Goal: Task Accomplishment & Management: Manage account settings

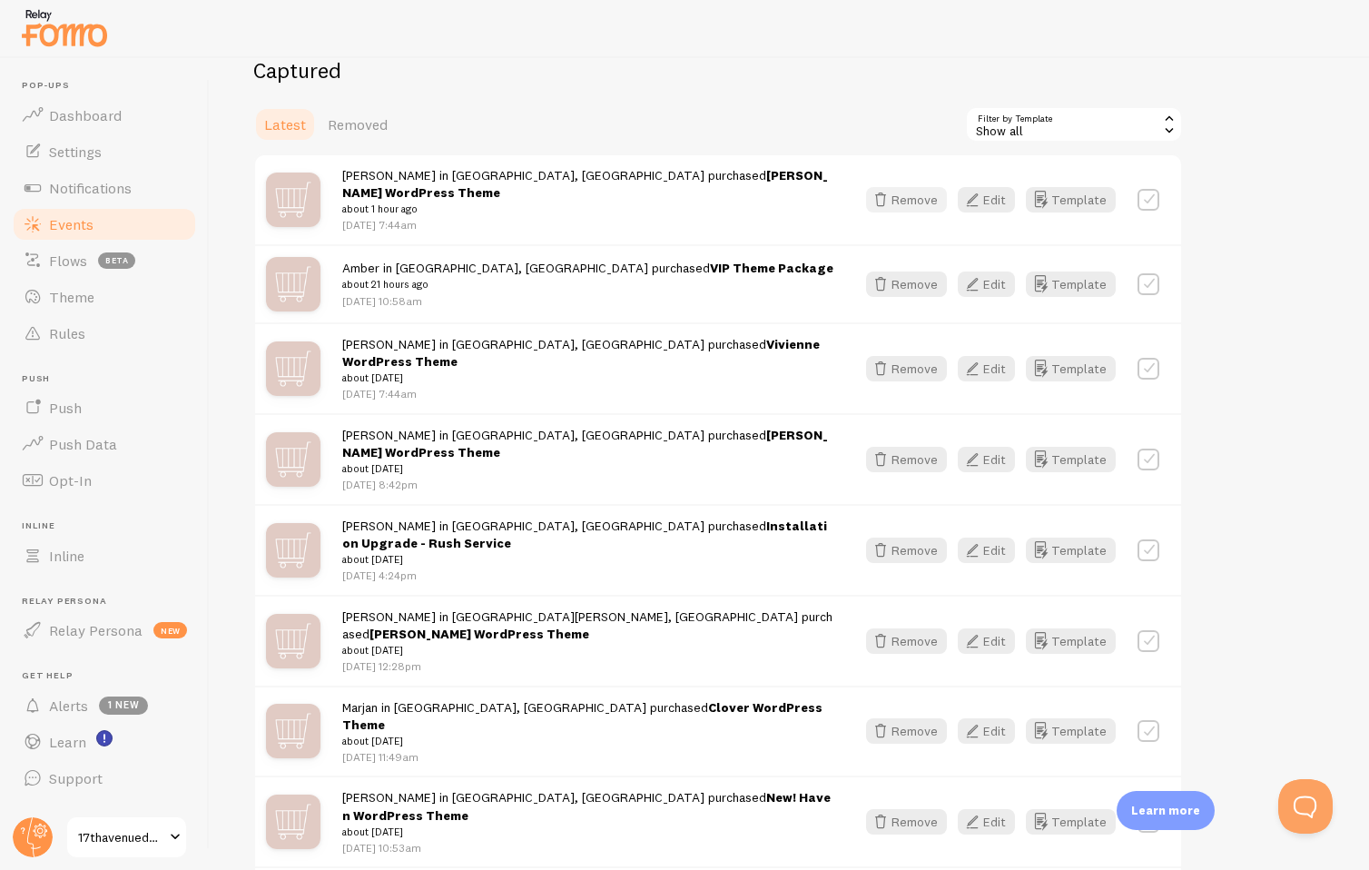
scroll to position [391, 0]
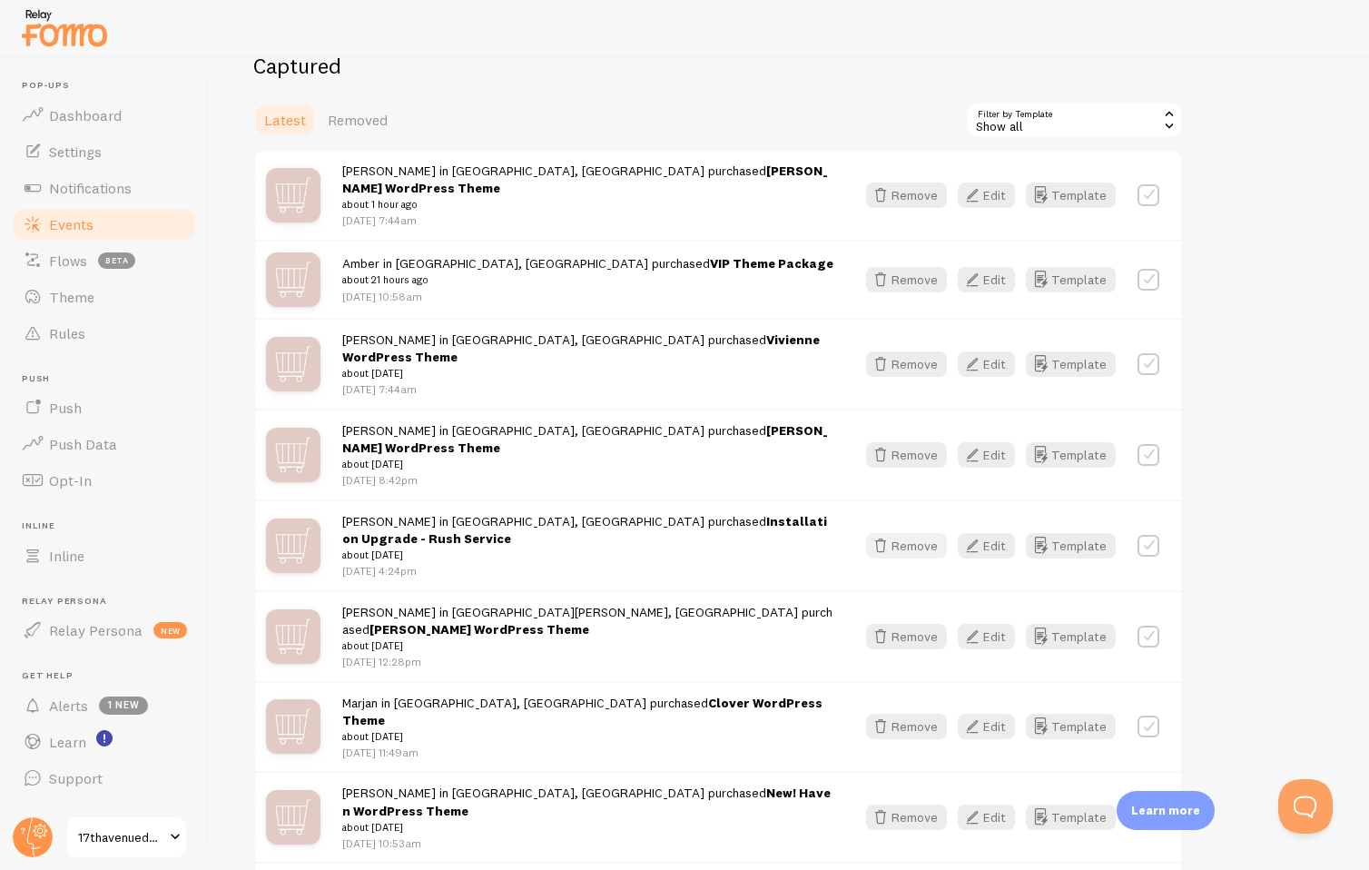
click at [895, 533] on button "Remove" at bounding box center [906, 545] width 81 height 25
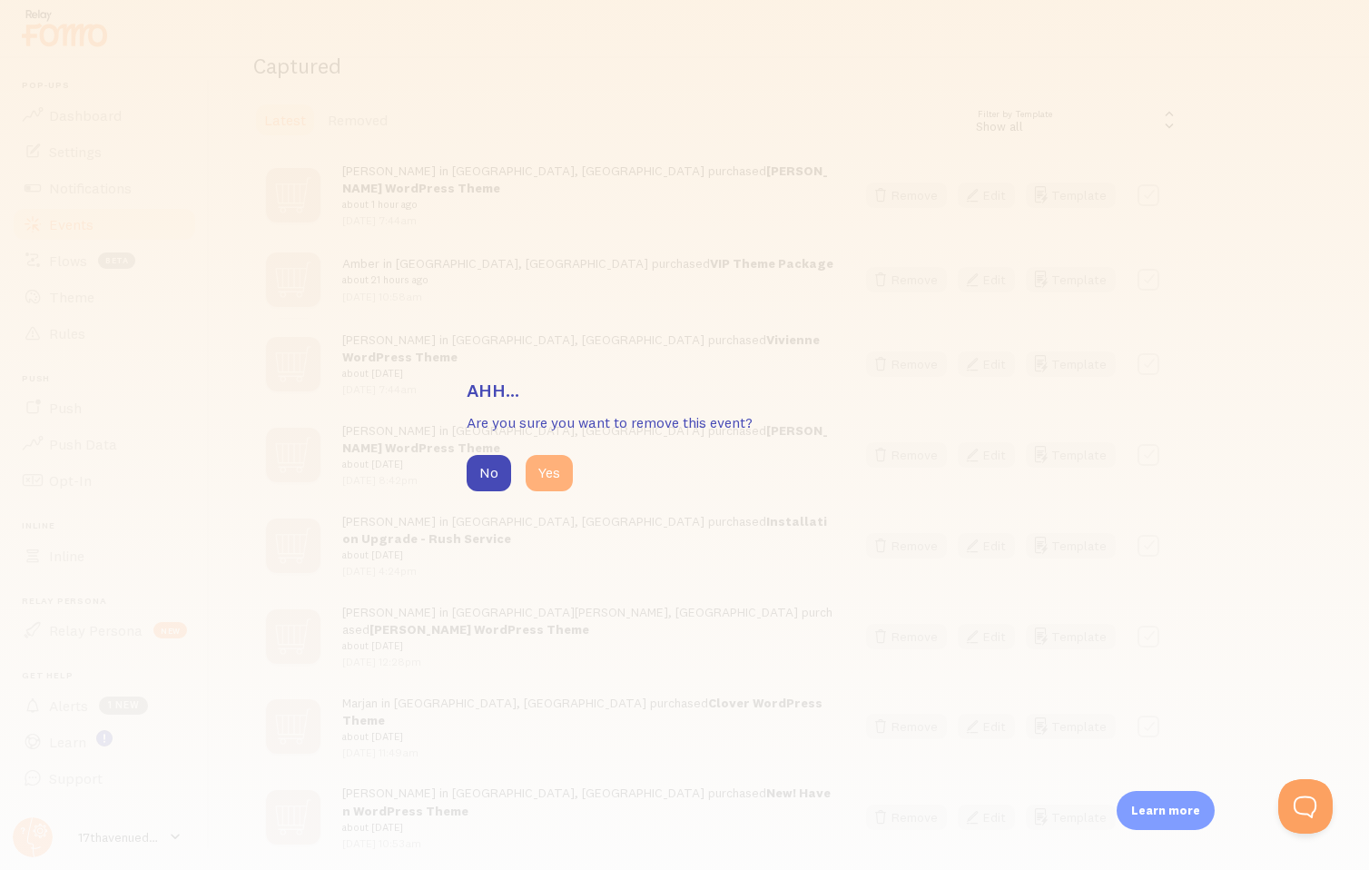
click at [538, 468] on button "Yes" at bounding box center [549, 473] width 47 height 36
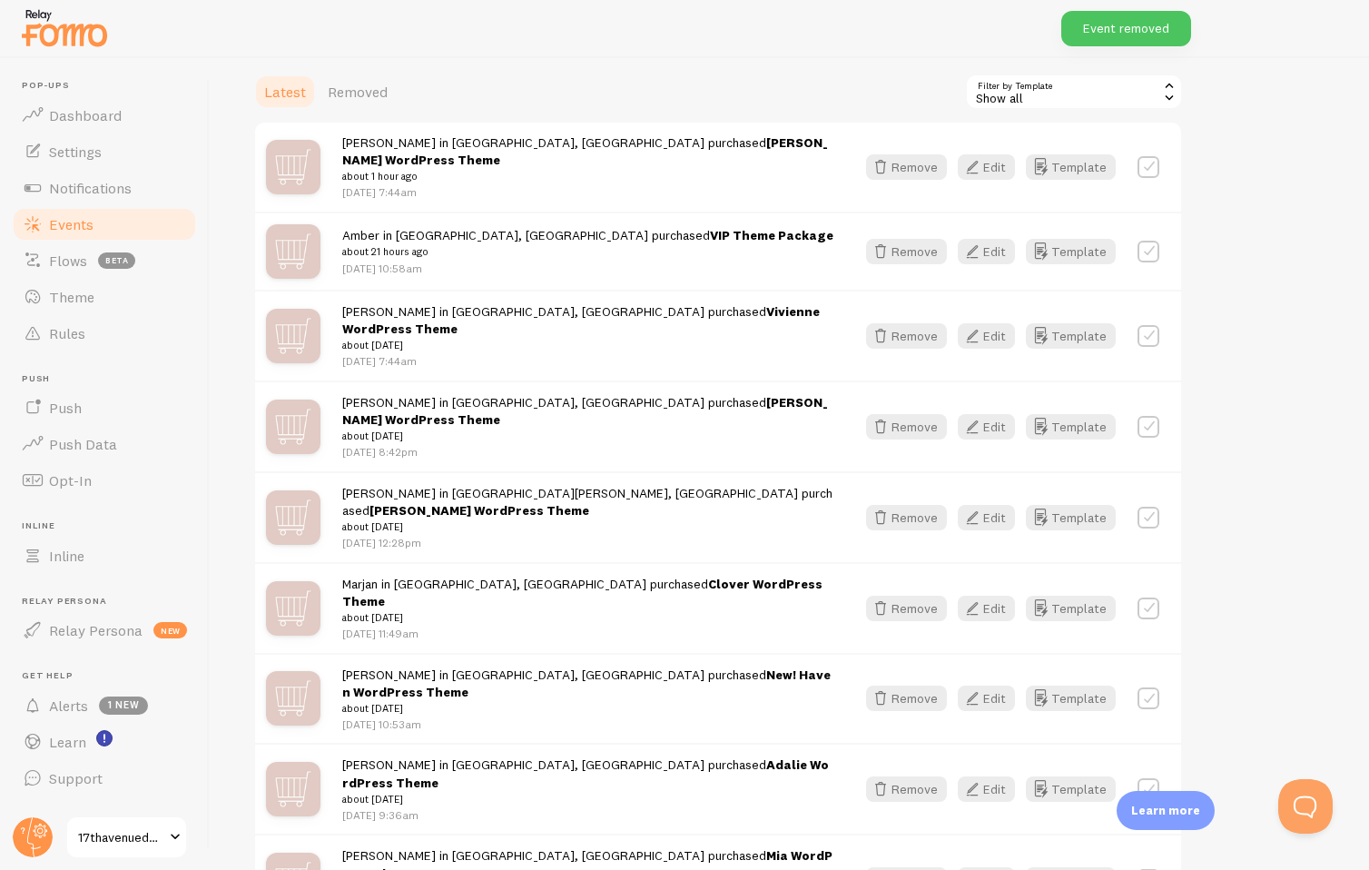
scroll to position [421, 0]
click at [988, 594] on button "Edit" at bounding box center [986, 606] width 57 height 25
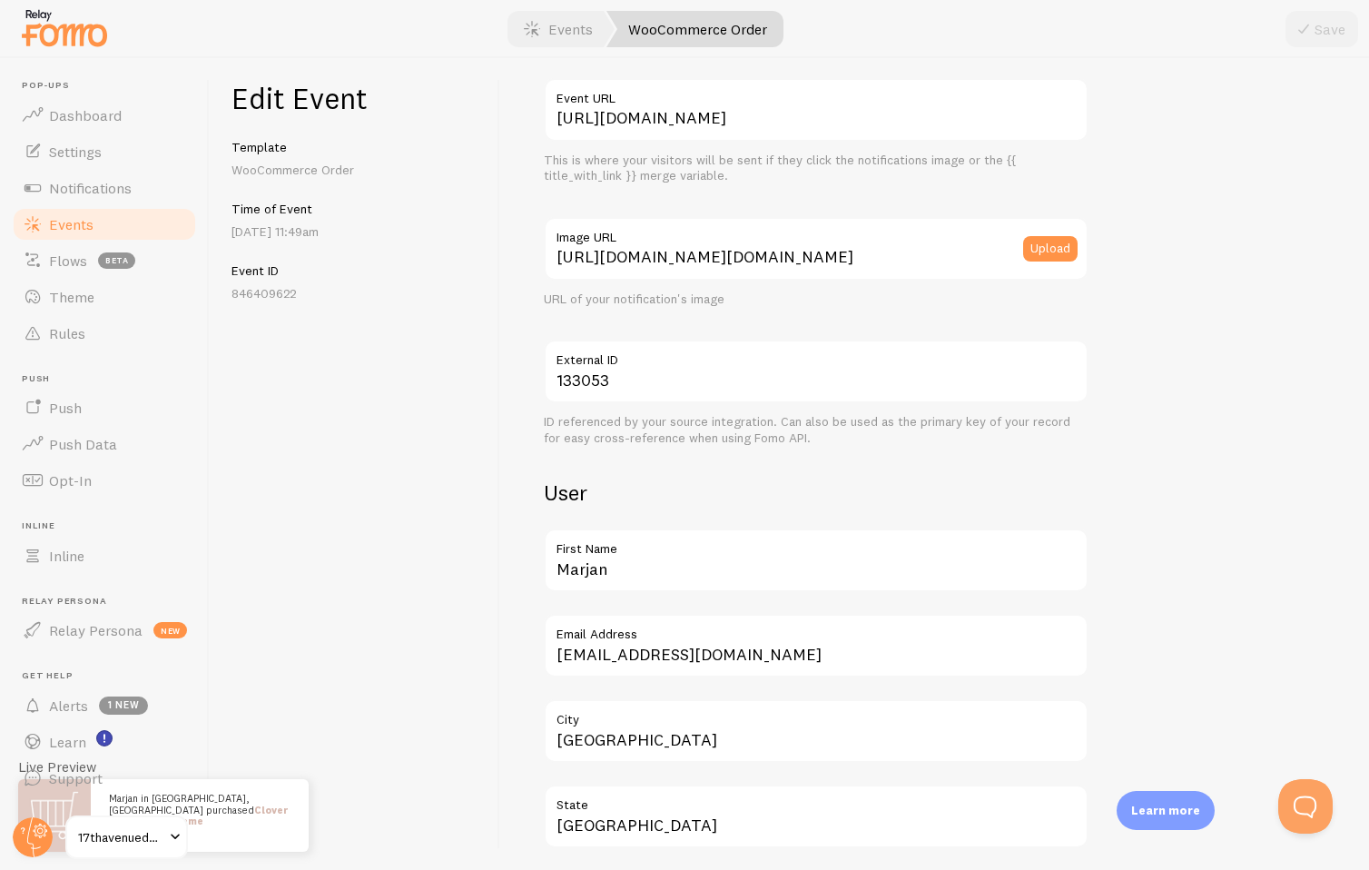
scroll to position [213, 0]
click at [612, 582] on input "Marjan" at bounding box center [816, 559] width 545 height 64
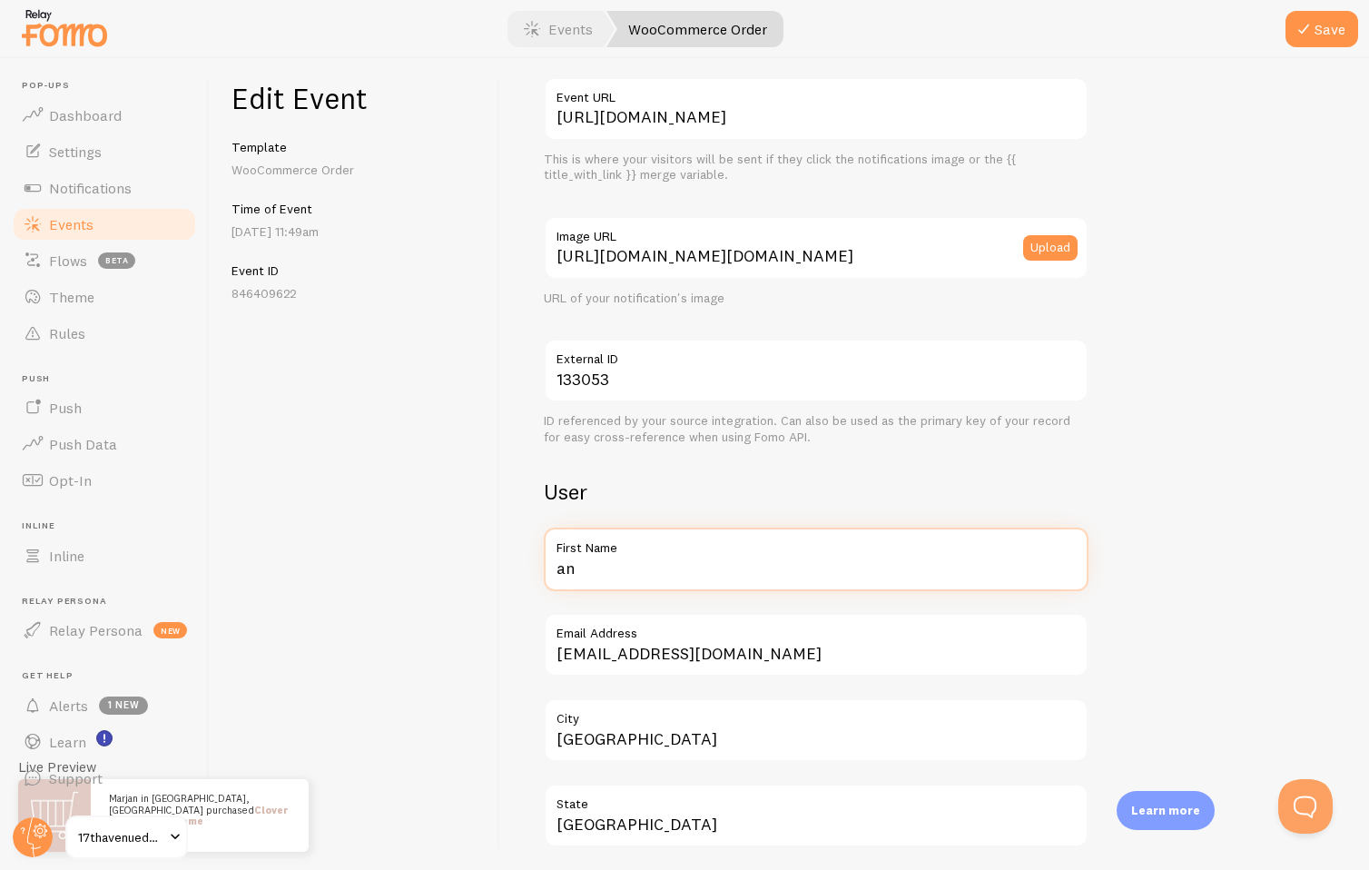
type input "a"
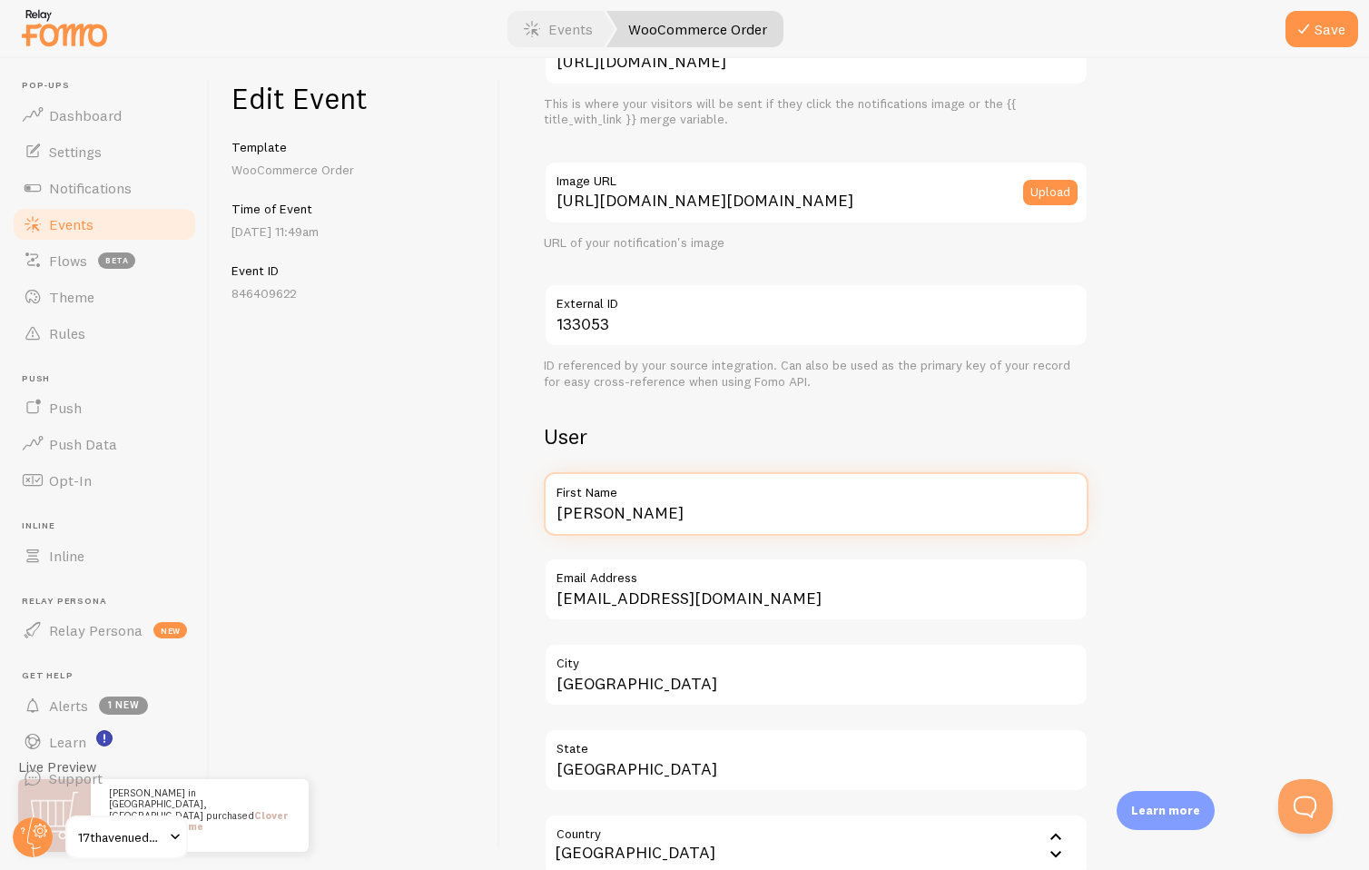
type input "[PERSON_NAME]"
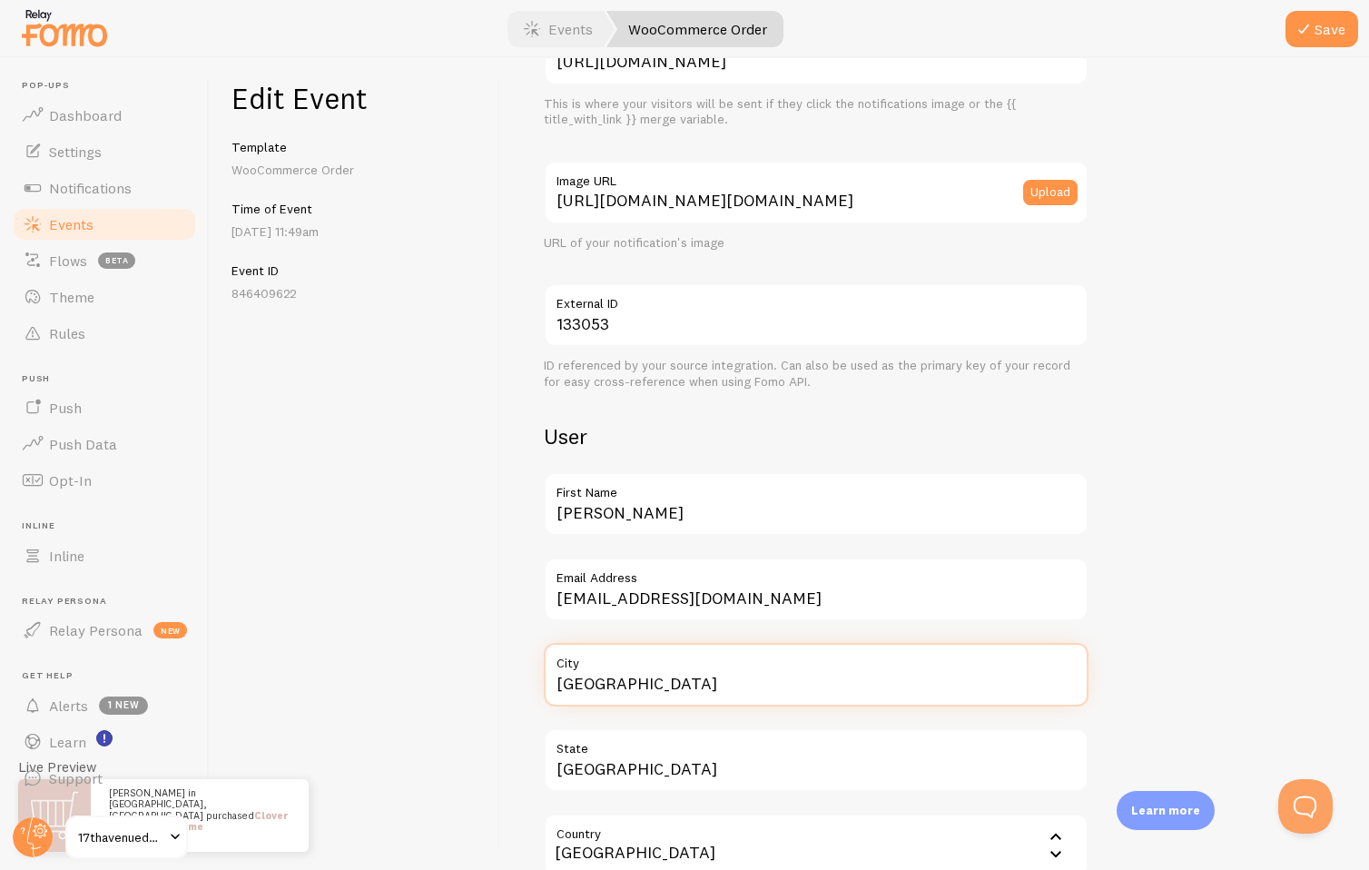
click at [644, 684] on input "[GEOGRAPHIC_DATA]" at bounding box center [816, 675] width 545 height 64
type input "Bend"
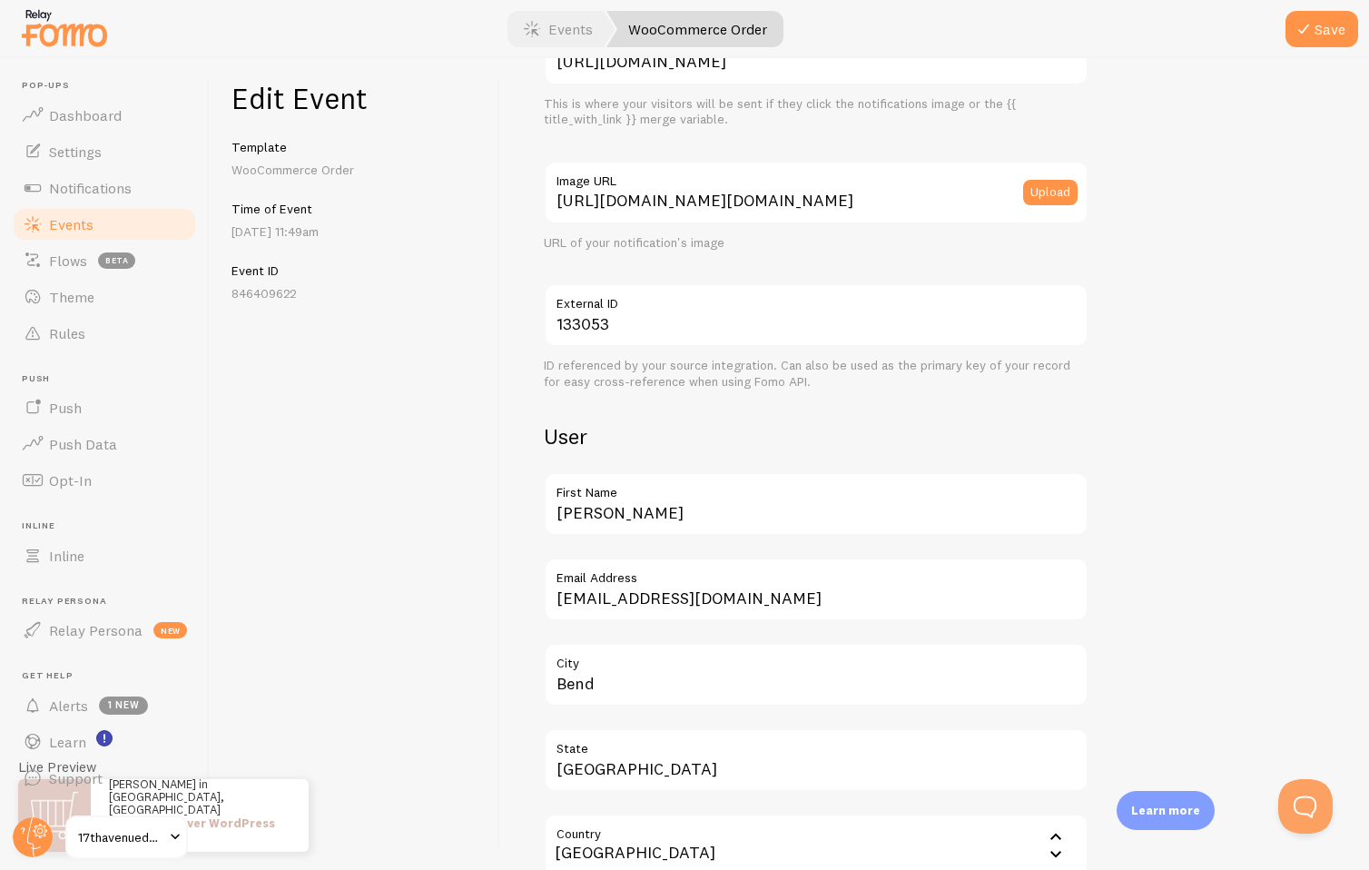
click at [1276, 377] on div "Meta Clover WordPress Theme Title This text will be bolded in your notification…" at bounding box center [935, 668] width 782 height 1671
click at [1308, 32] on icon "submit" at bounding box center [1304, 29] width 22 height 22
click at [87, 227] on span "Events" at bounding box center [71, 224] width 44 height 18
